Goal: Task Accomplishment & Management: Use online tool/utility

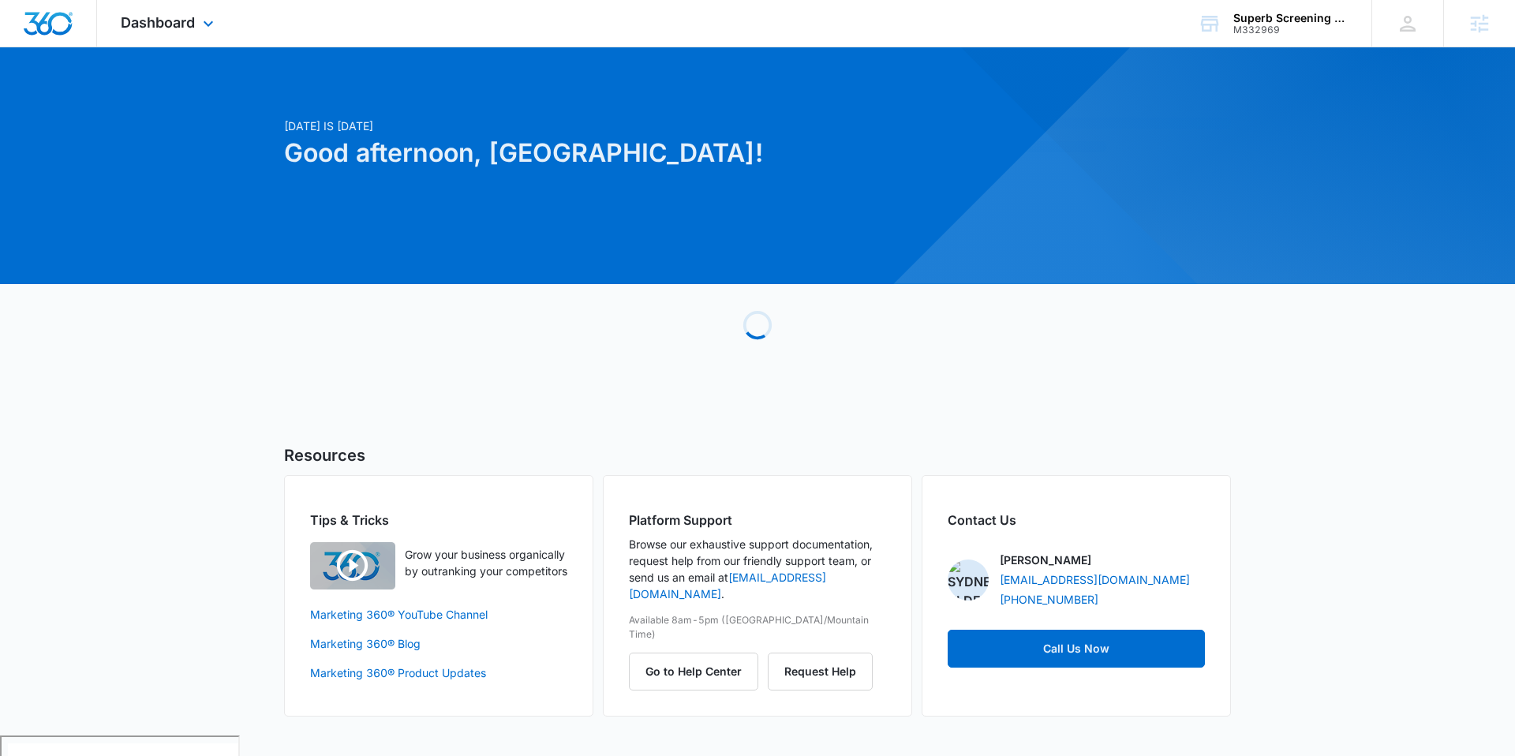
click at [219, 22] on div "Dashboard Apps Reputation Websites Forms CRM Email Social Payments POS Content …" at bounding box center [169, 23] width 144 height 47
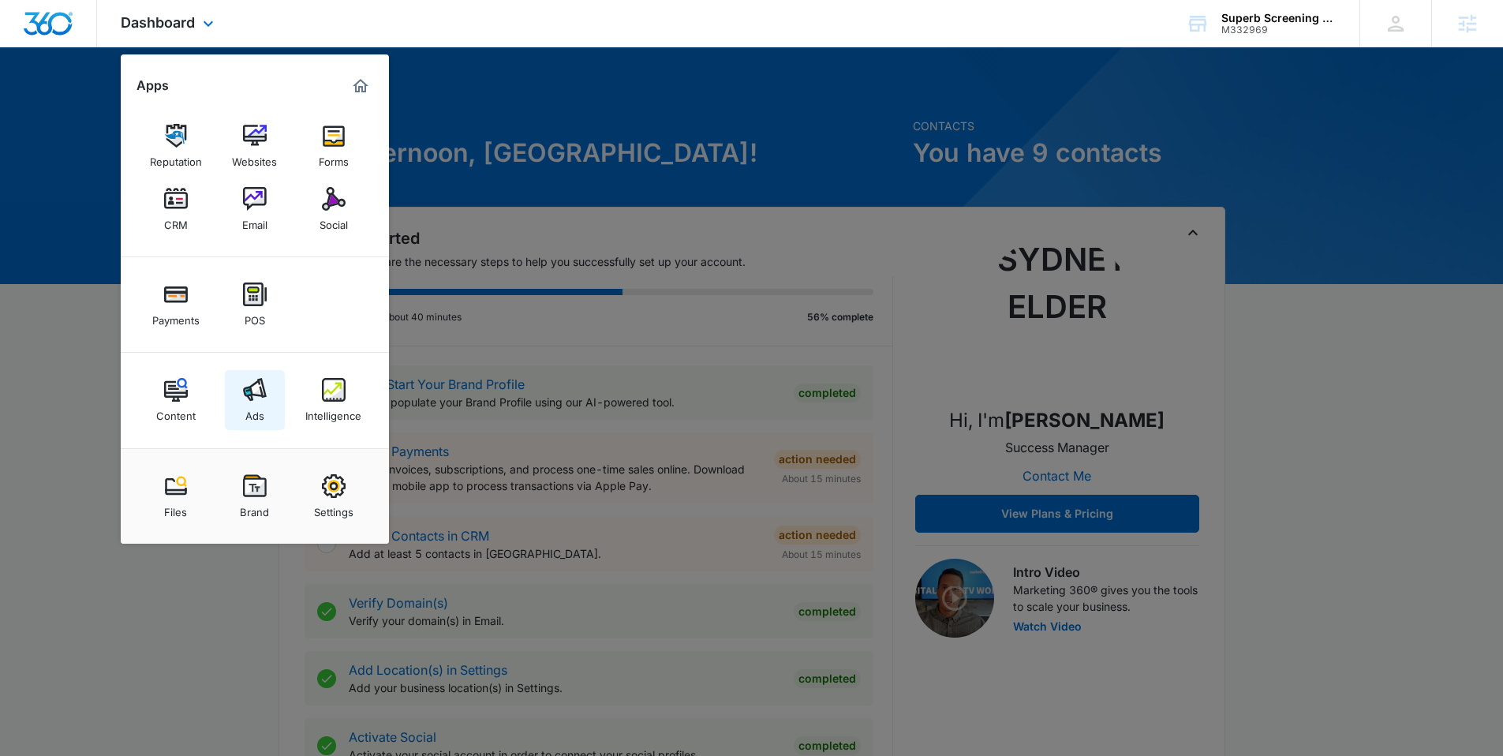
click at [243, 384] on img at bounding box center [255, 390] width 24 height 24
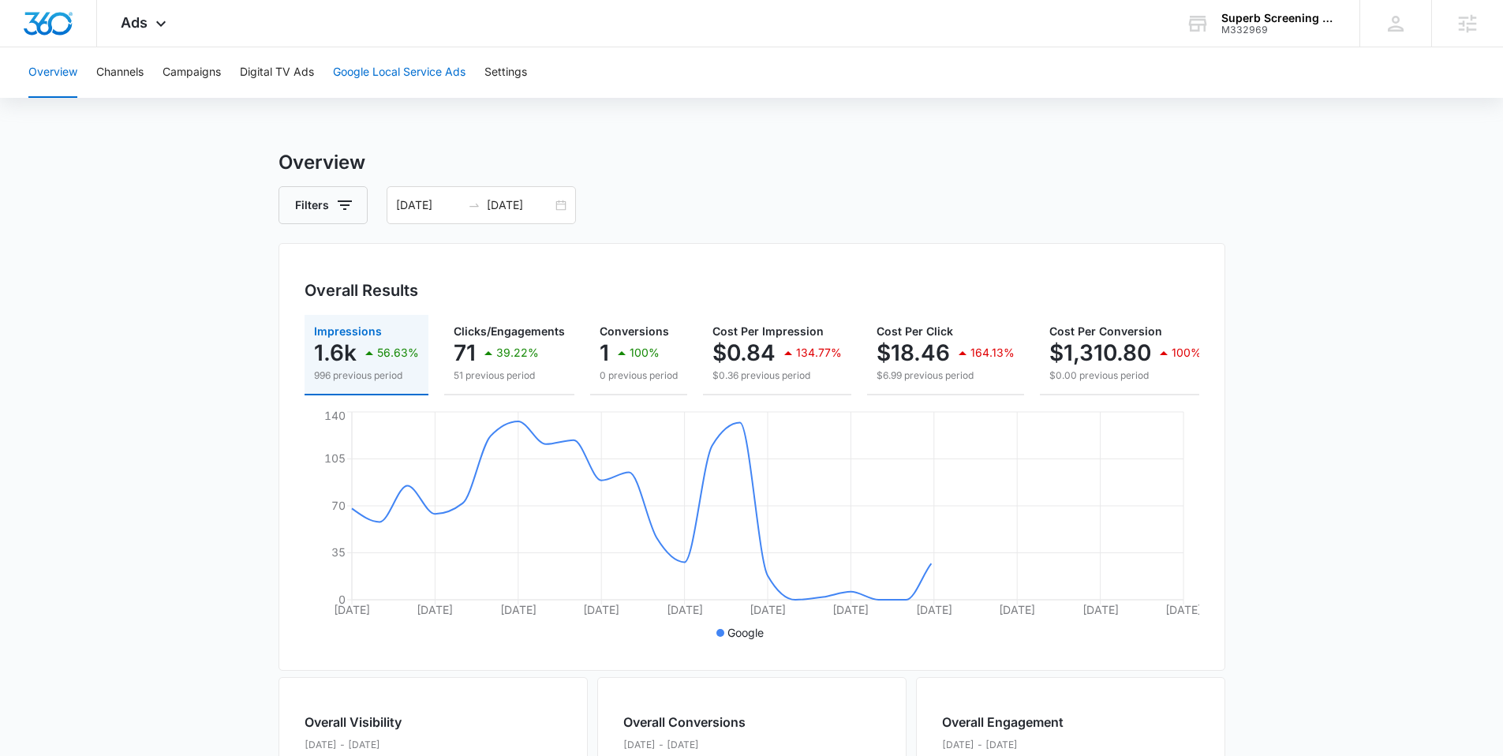
click at [426, 72] on button "Google Local Service Ads" at bounding box center [399, 72] width 133 height 51
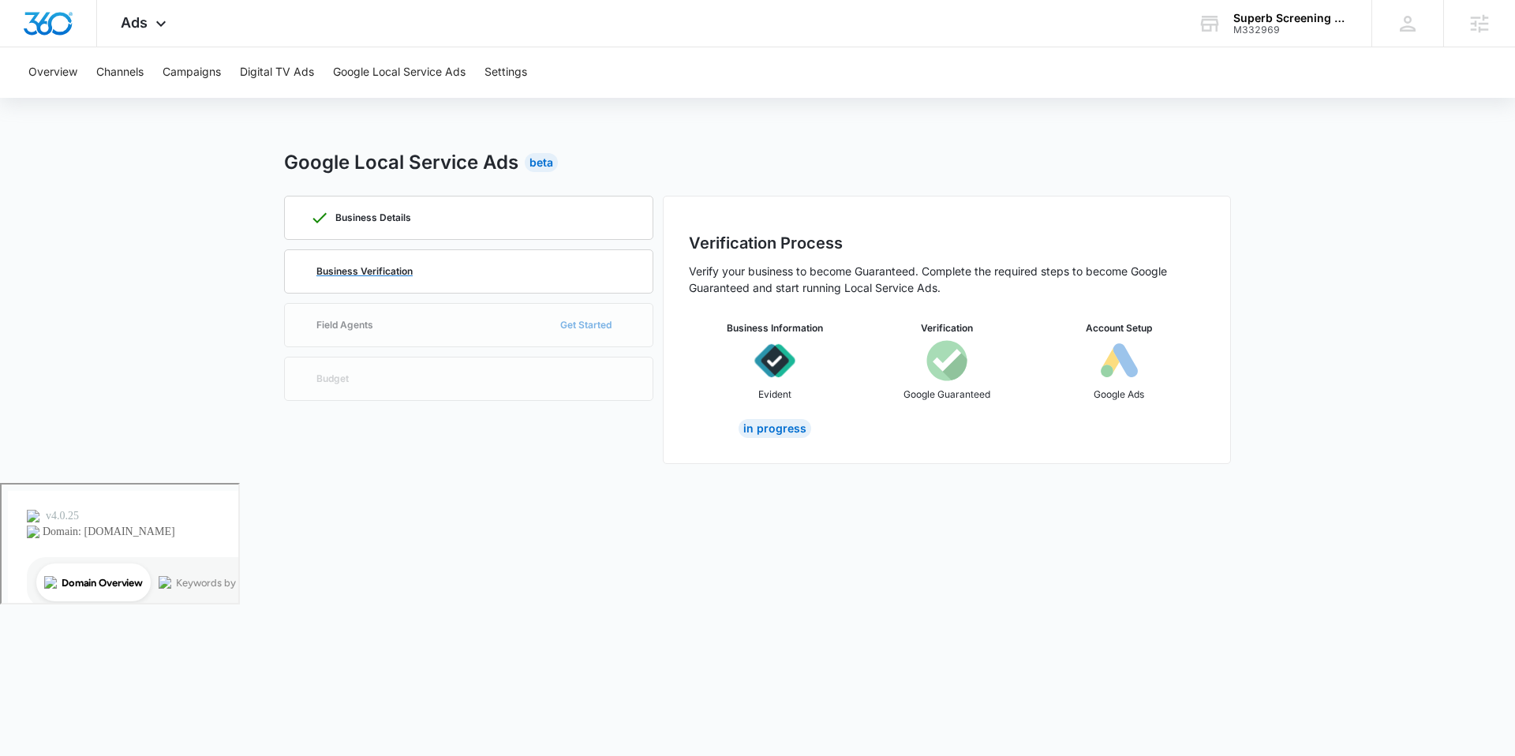
click at [413, 263] on div "Business Verification" at bounding box center [468, 271] width 317 height 43
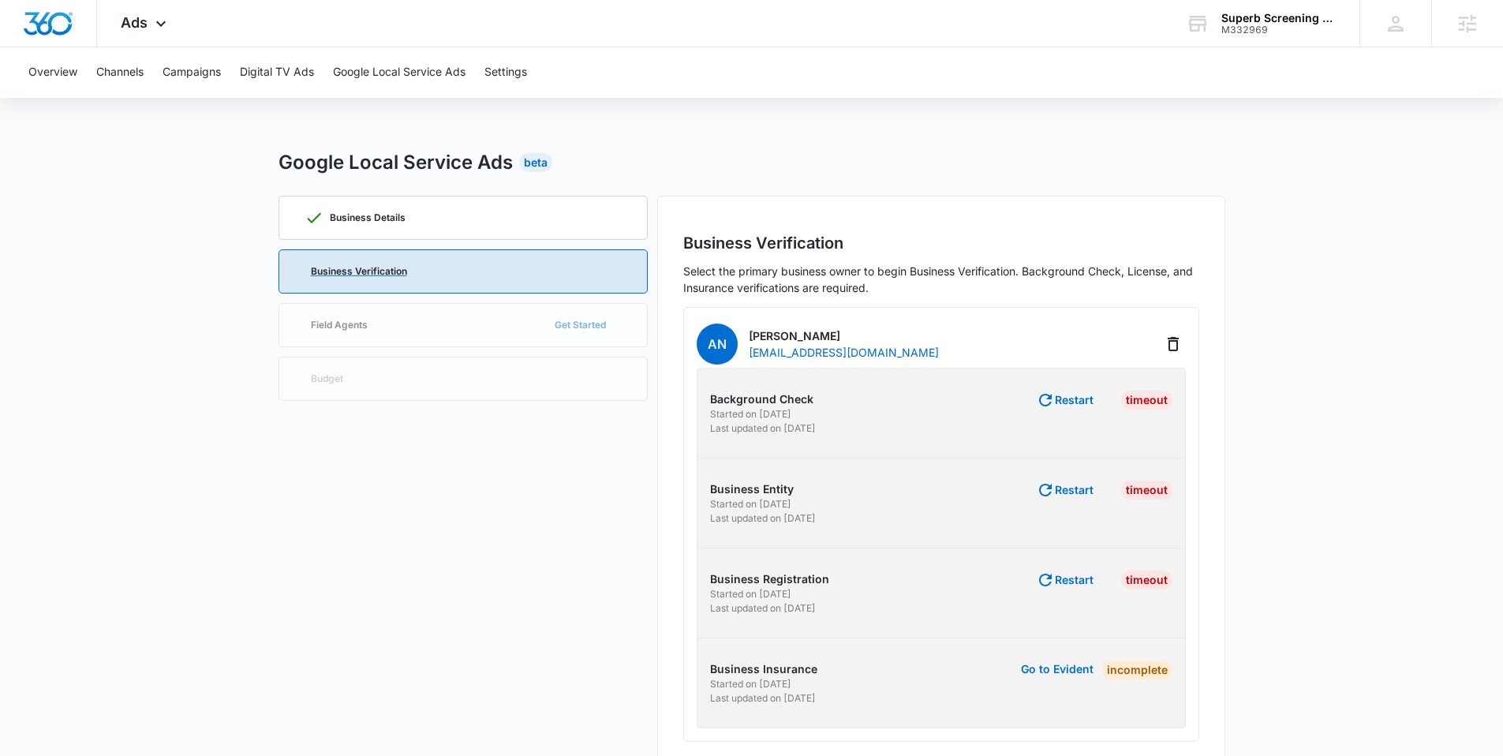
scroll to position [31, 0]
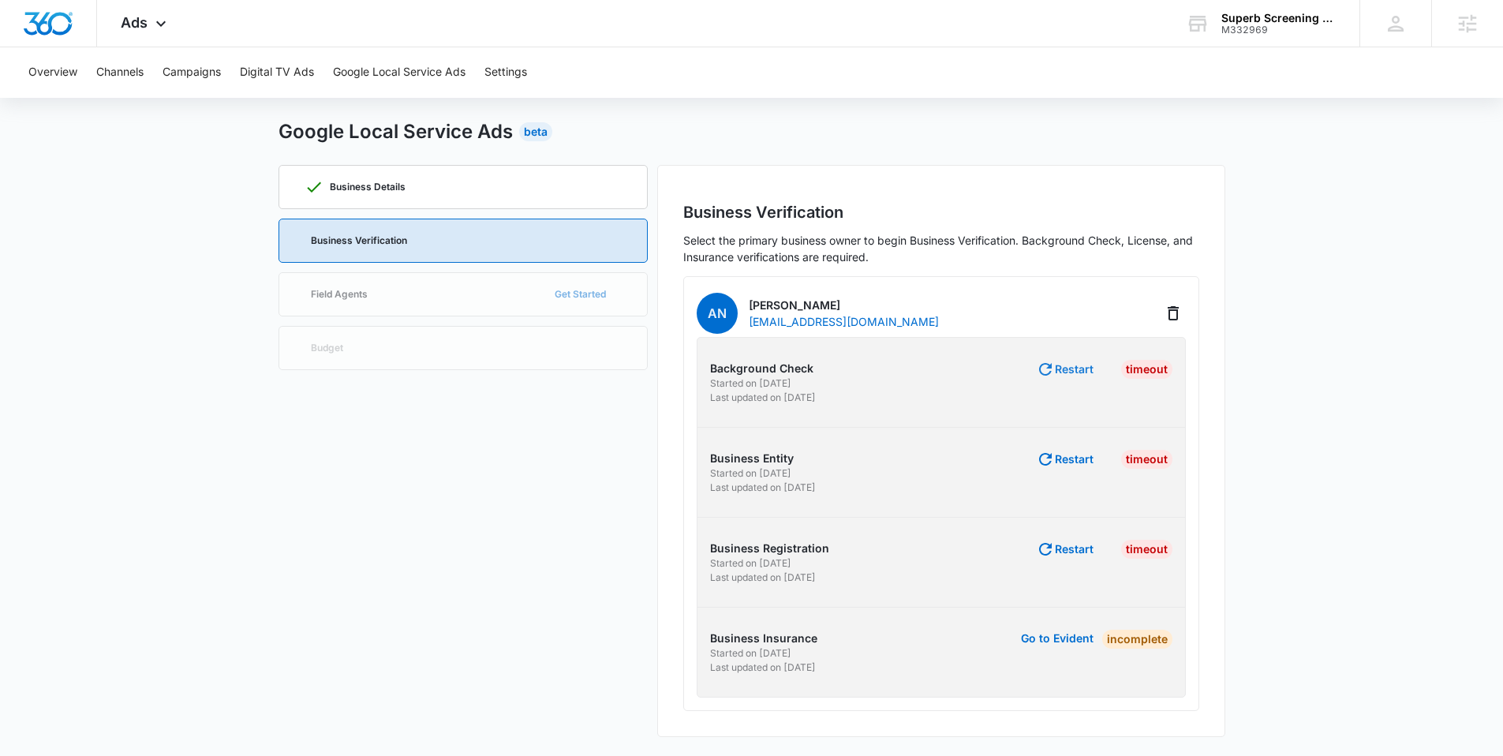
click at [1088, 369] on button "Restart" at bounding box center [1065, 369] width 58 height 19
click at [1072, 458] on button "Restart" at bounding box center [1065, 459] width 58 height 19
click at [1064, 555] on button "Restart" at bounding box center [1065, 549] width 58 height 19
click at [1073, 377] on button "Restart" at bounding box center [1065, 369] width 58 height 19
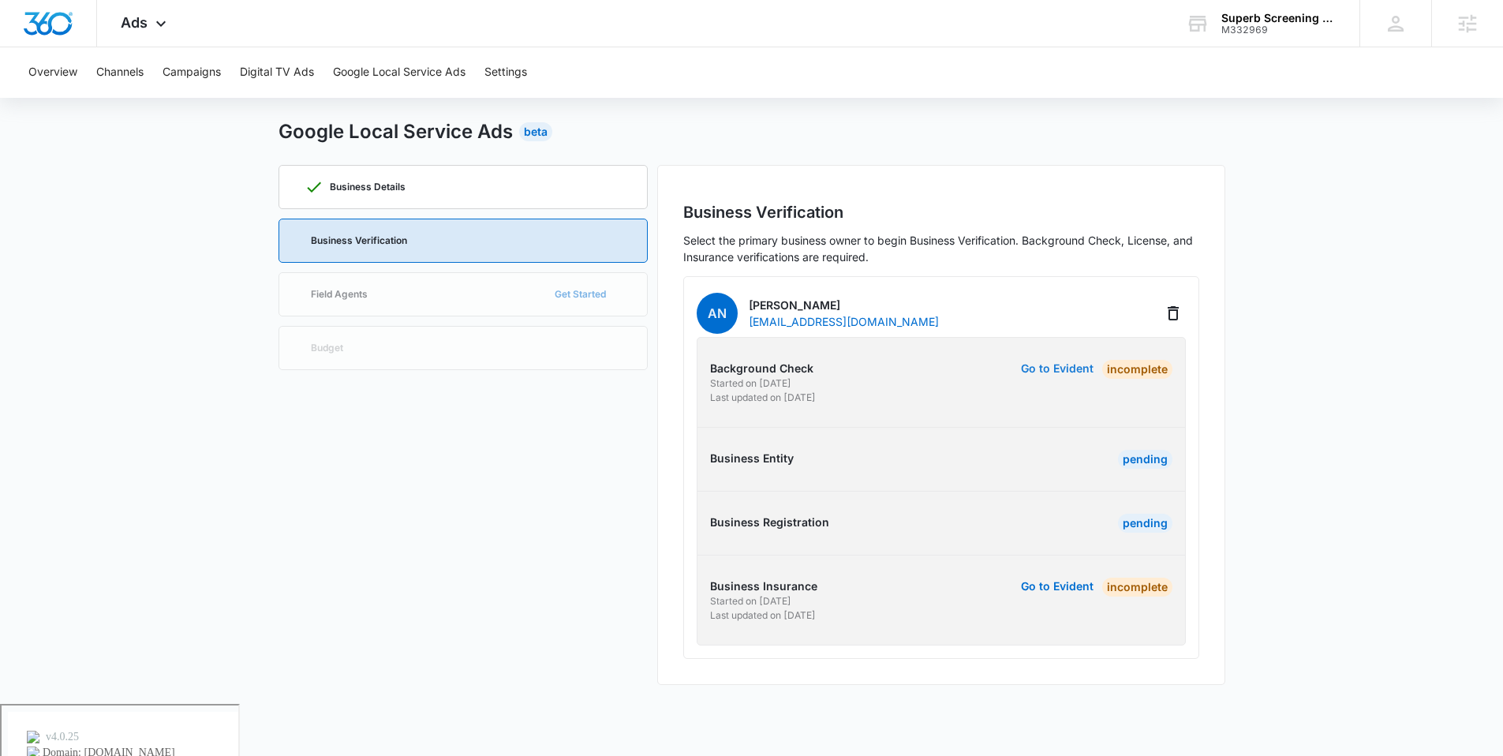
scroll to position [0, 0]
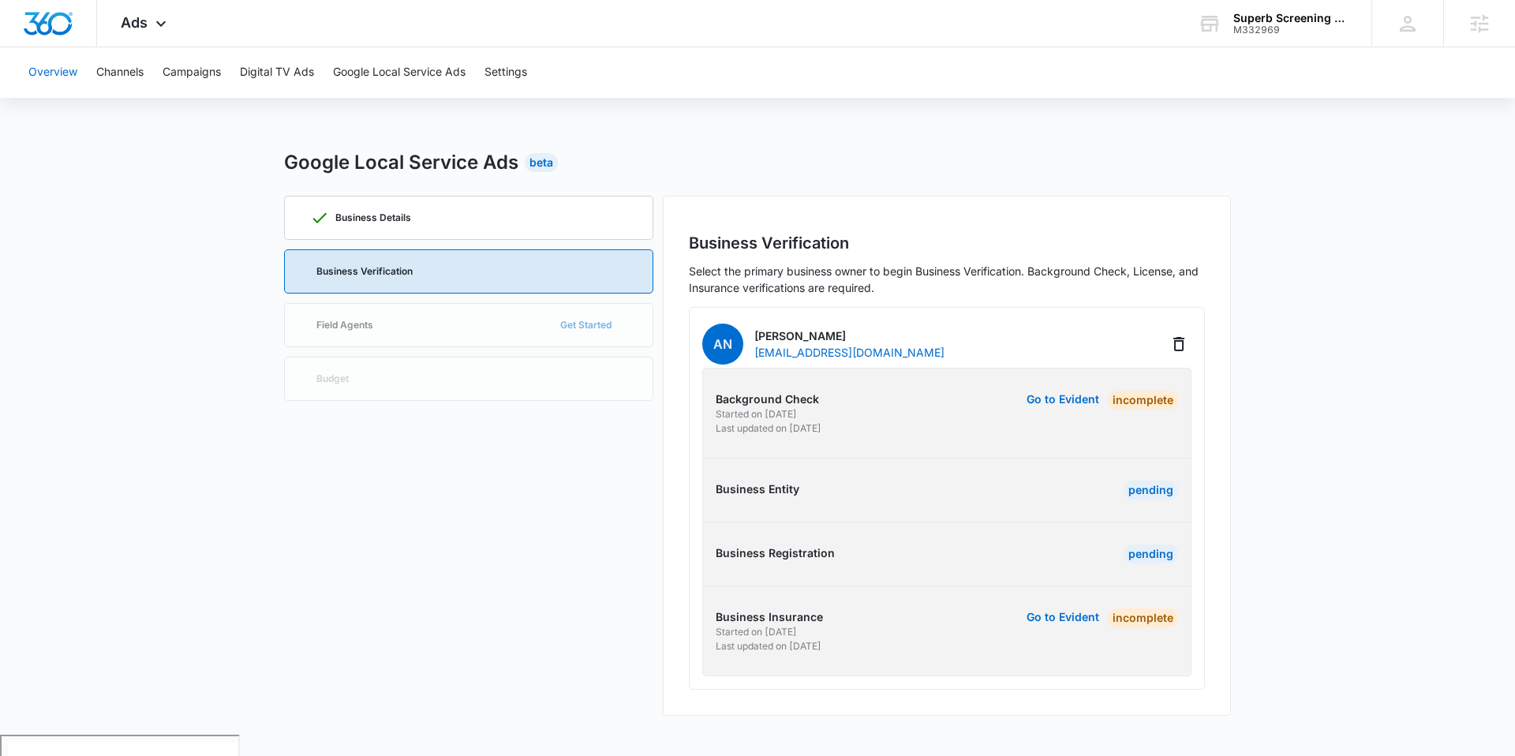
click at [50, 67] on button "Overview" at bounding box center [52, 72] width 49 height 51
